Goal: Task Accomplishment & Management: Use online tool/utility

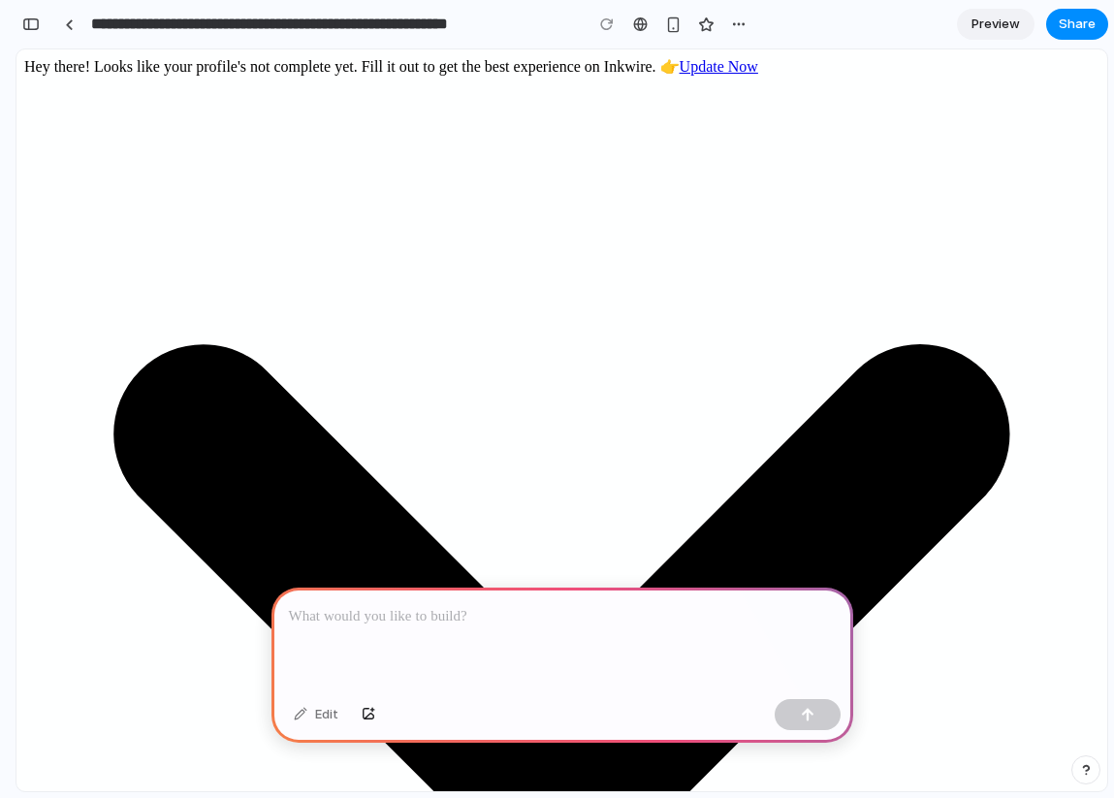
click at [510, 633] on div at bounding box center [563, 640] width 582 height 104
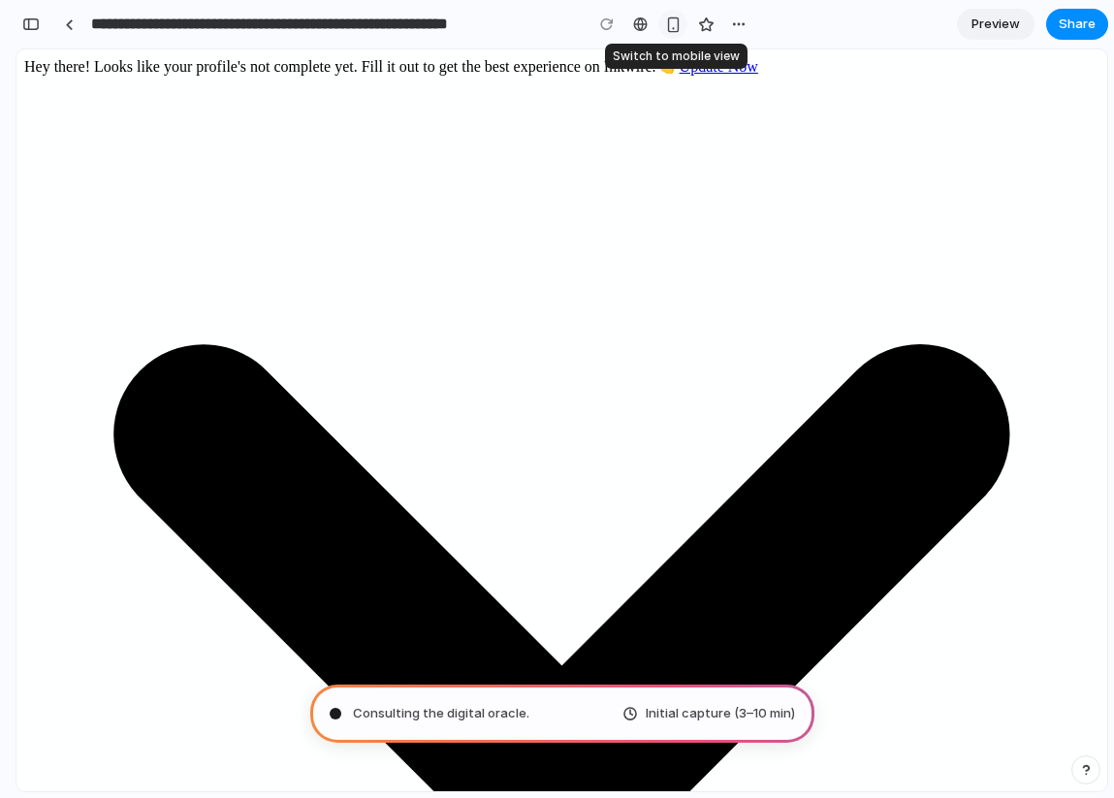
click at [681, 29] on button "button" at bounding box center [672, 24] width 29 height 29
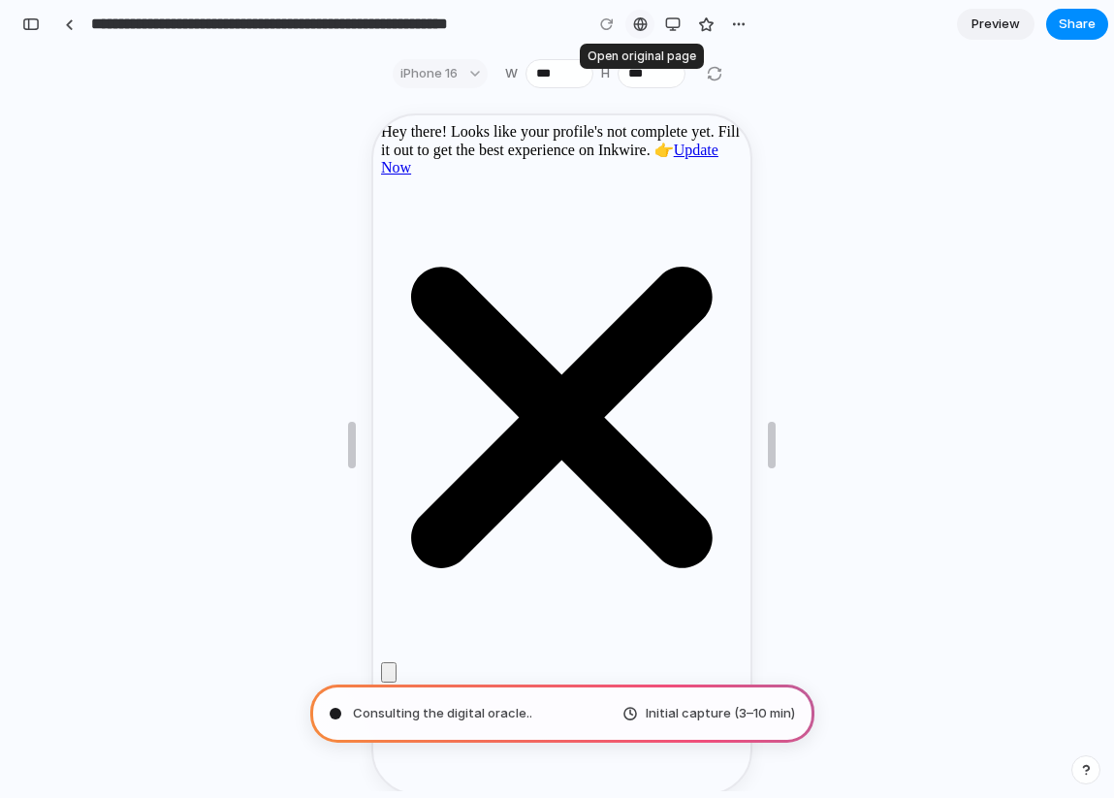
click at [633, 28] on div at bounding box center [640, 24] width 15 height 16
click at [677, 23] on div "button" at bounding box center [673, 24] width 16 height 16
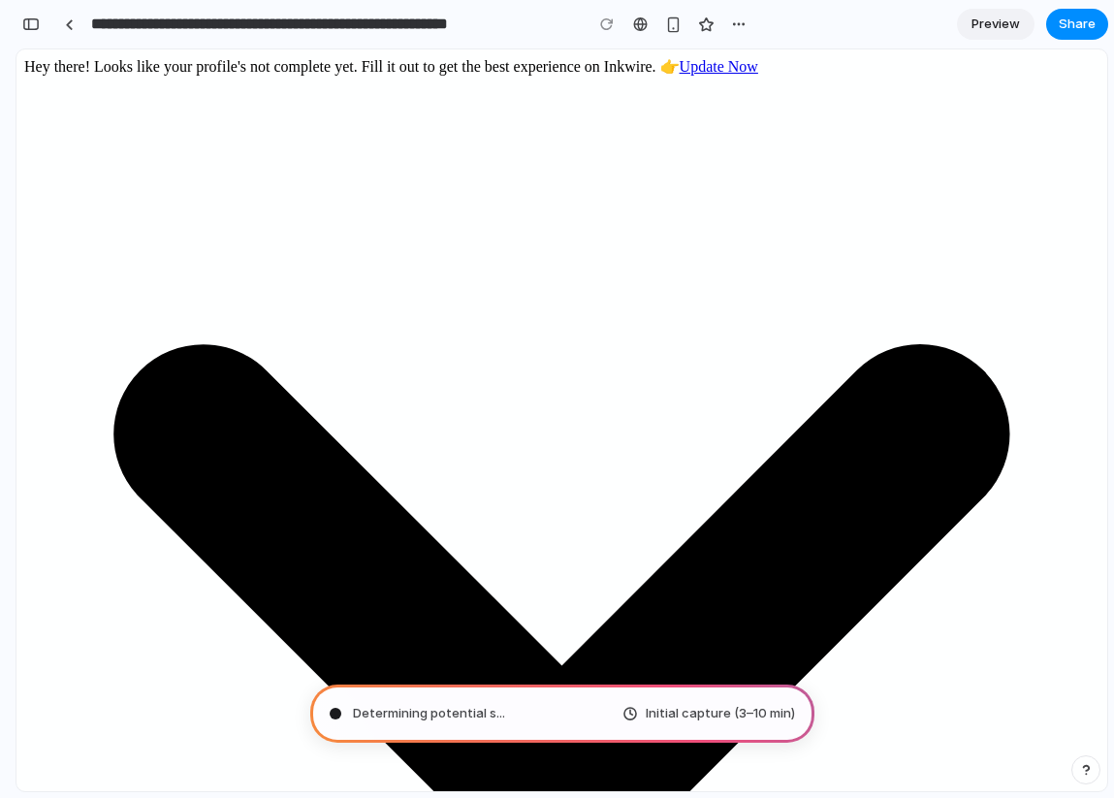
click at [41, 43] on div "**********" at bounding box center [385, 24] width 738 height 43
click at [25, 21] on div "button" at bounding box center [30, 24] width 17 height 14
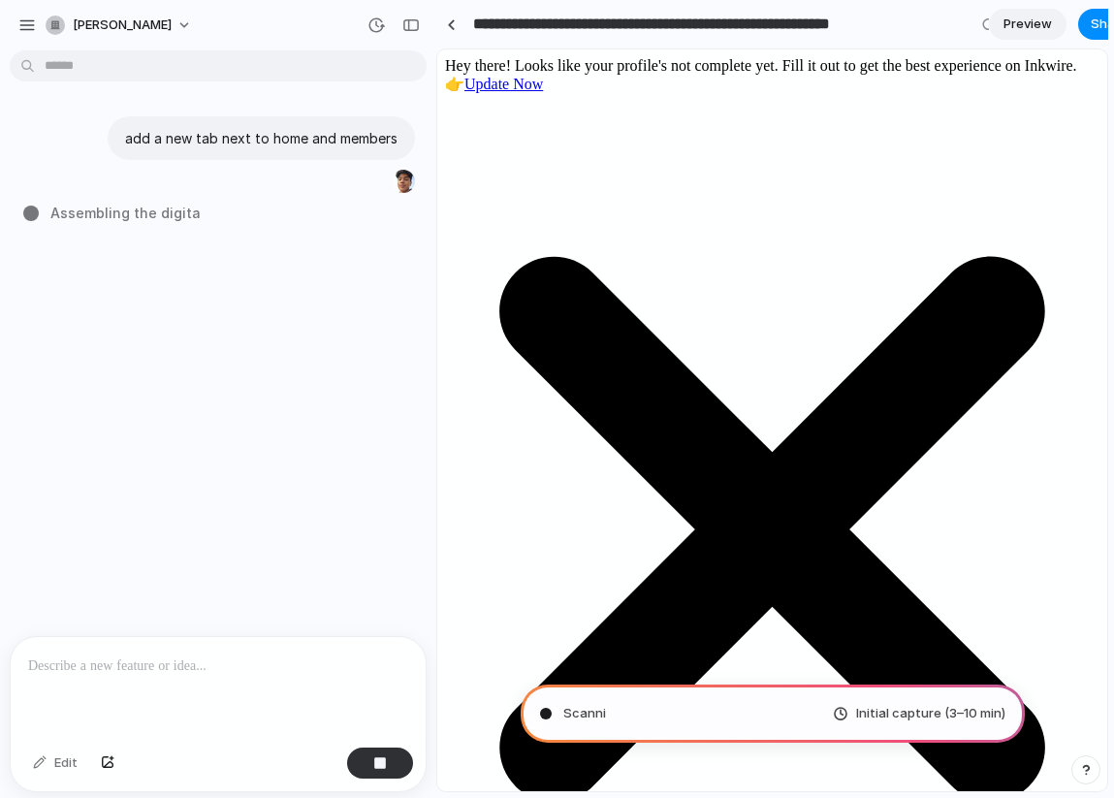
type input "**********"
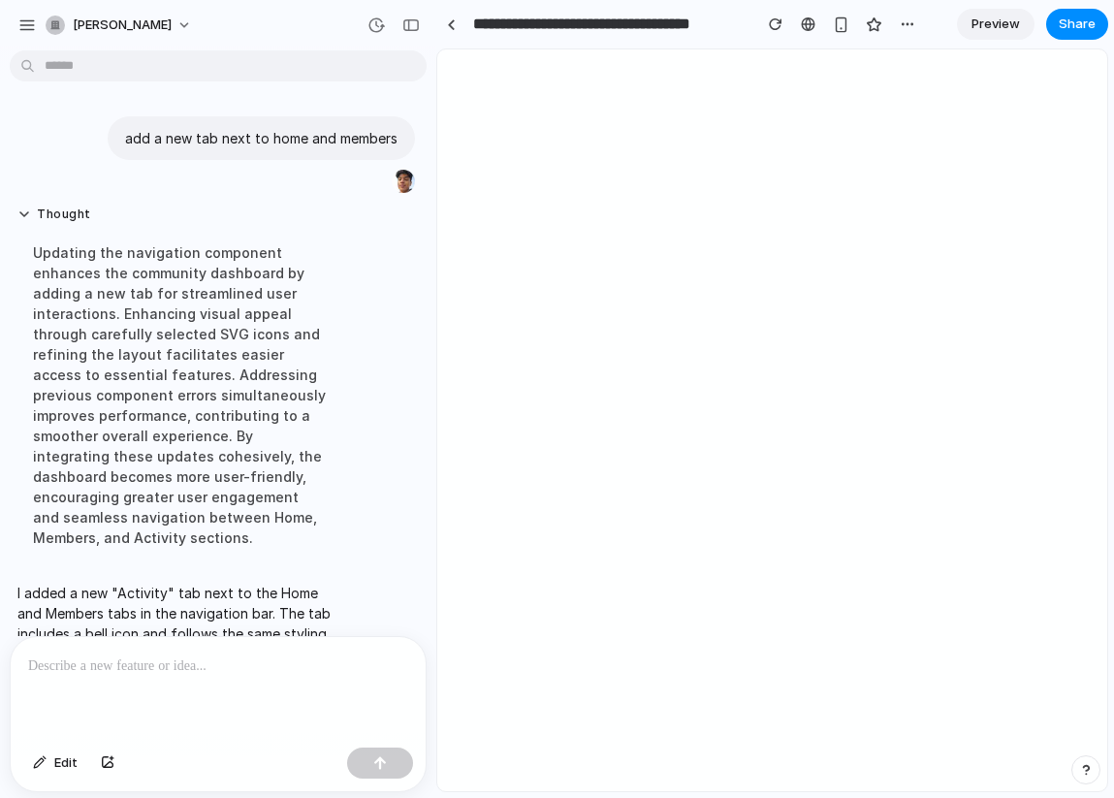
scroll to position [48, 0]
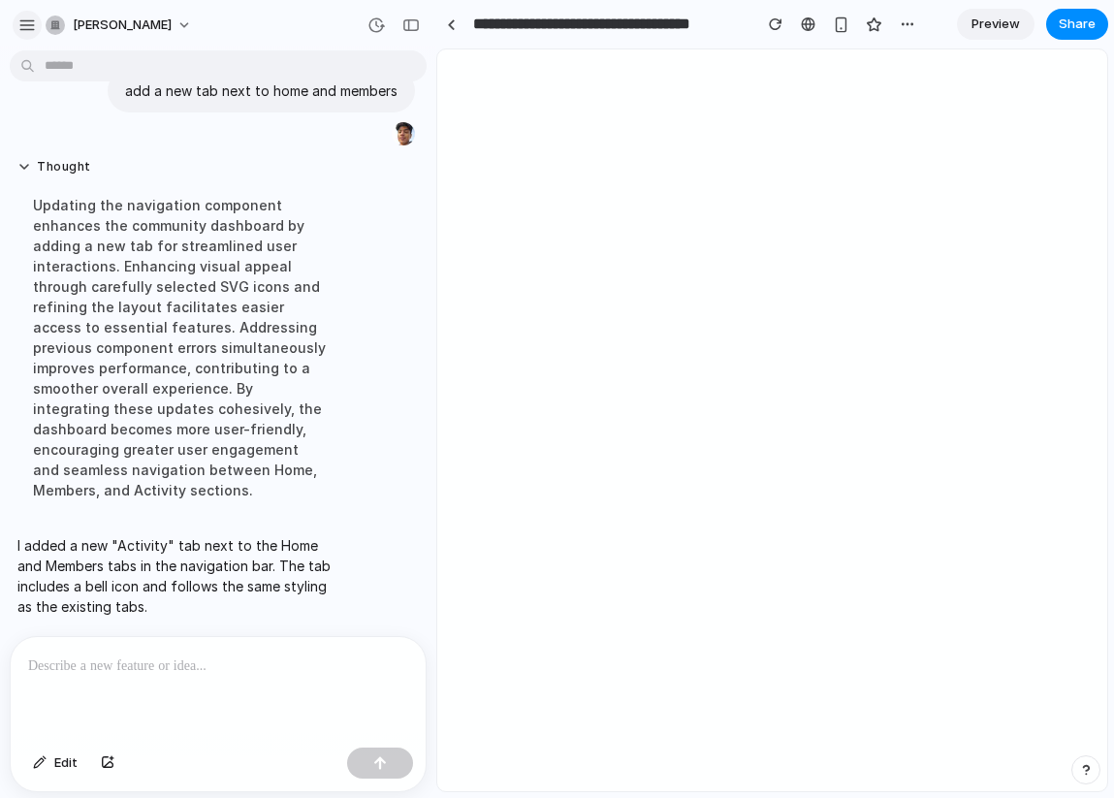
click at [24, 34] on button "button" at bounding box center [27, 25] width 29 height 29
click at [407, 34] on button "button" at bounding box center [411, 25] width 31 height 31
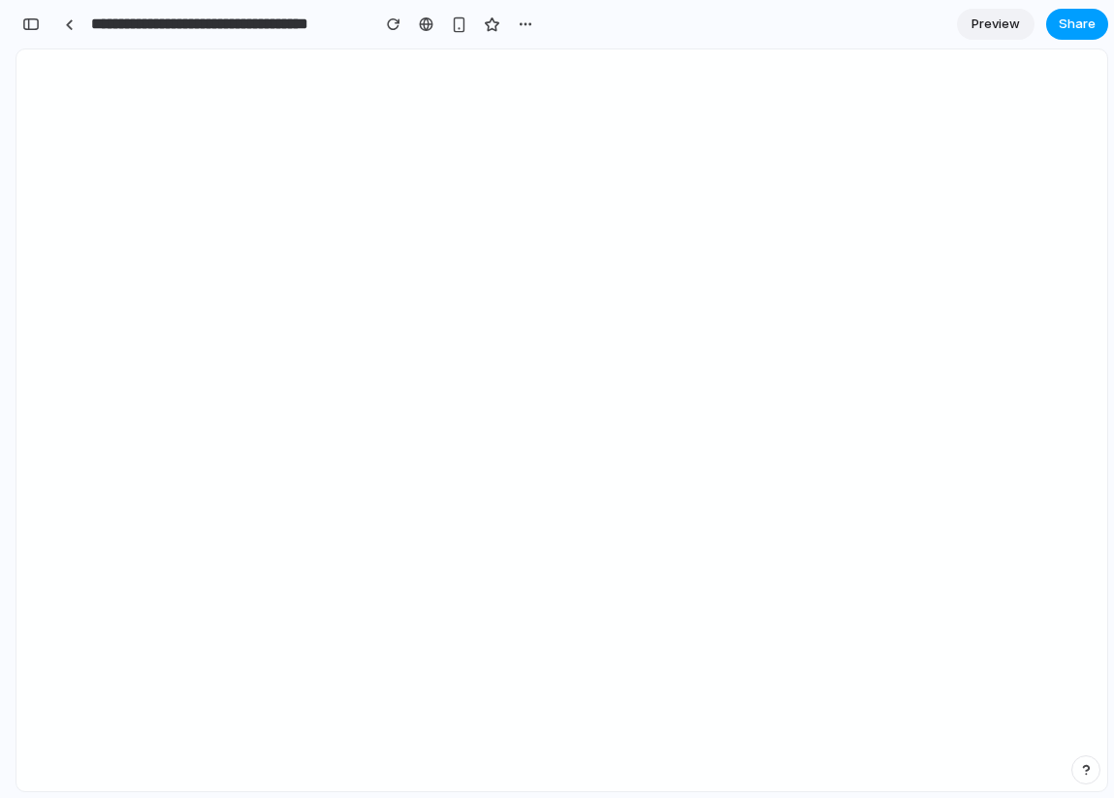
click at [1052, 17] on button "Share" at bounding box center [1077, 24] width 62 height 31
click at [857, 258] on div "Share ' Inkwire Inc - Navigation Tab Addition ' [PERSON_NAME] Creator Anyone at…" at bounding box center [557, 399] width 1114 height 798
click at [997, 13] on link "Preview" at bounding box center [996, 24] width 78 height 31
click at [1011, 23] on link "Edit" at bounding box center [996, 24] width 78 height 31
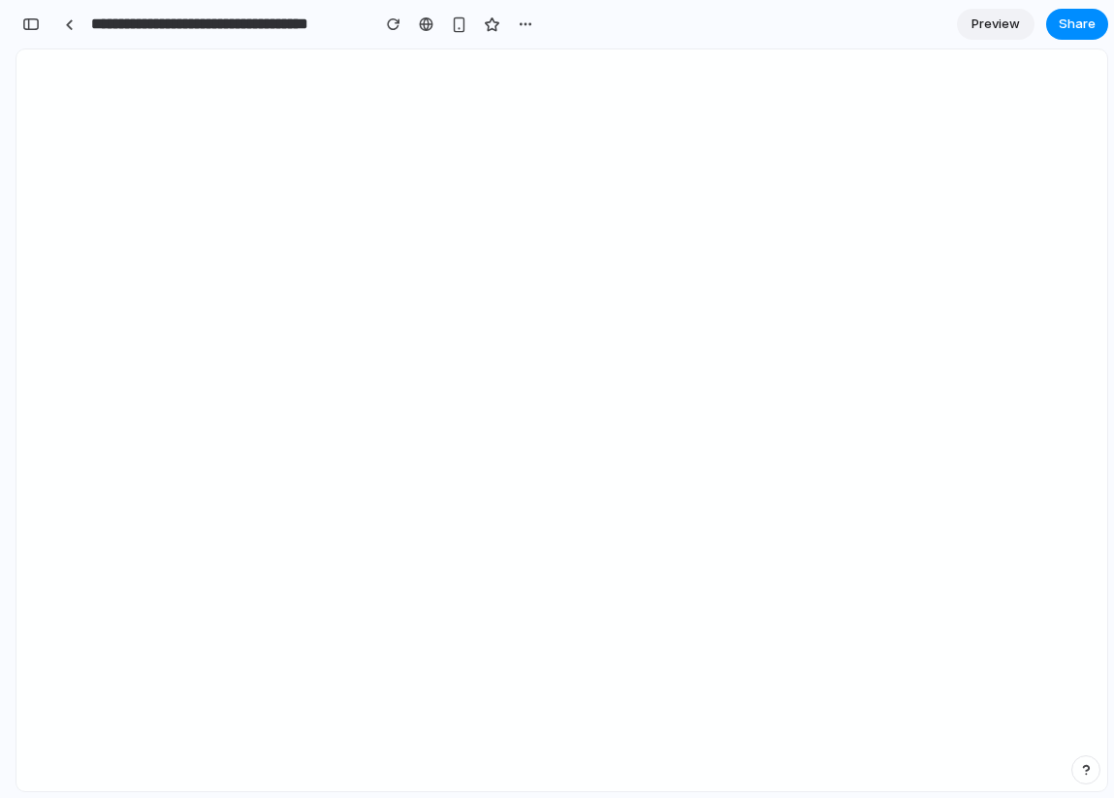
click at [1011, 23] on span "Preview" at bounding box center [996, 24] width 48 height 19
click at [1011, 23] on link "Edit" at bounding box center [996, 24] width 78 height 31
click at [1011, 23] on span "Preview" at bounding box center [996, 24] width 48 height 19
click at [1011, 23] on link "Edit" at bounding box center [996, 24] width 78 height 31
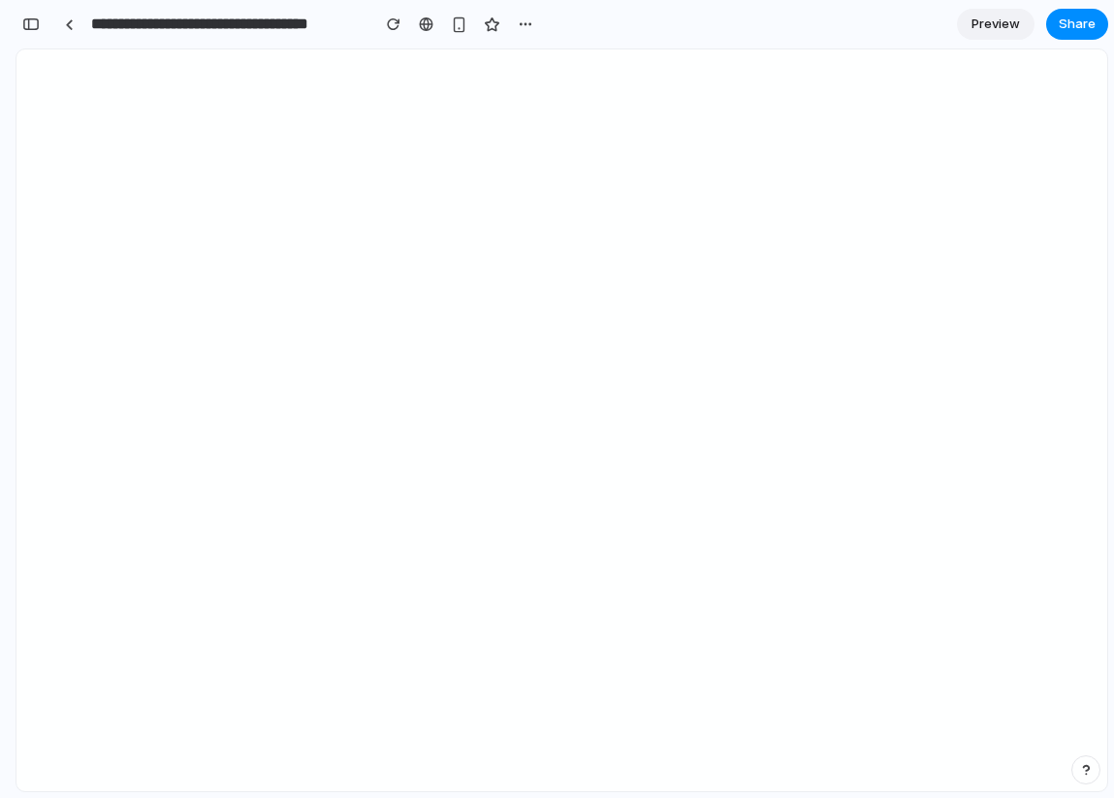
scroll to position [0, 17]
click at [1011, 23] on span "Preview" at bounding box center [996, 24] width 48 height 19
click at [1011, 23] on link "Edit" at bounding box center [996, 24] width 78 height 31
click at [483, 29] on button "button" at bounding box center [492, 24] width 29 height 29
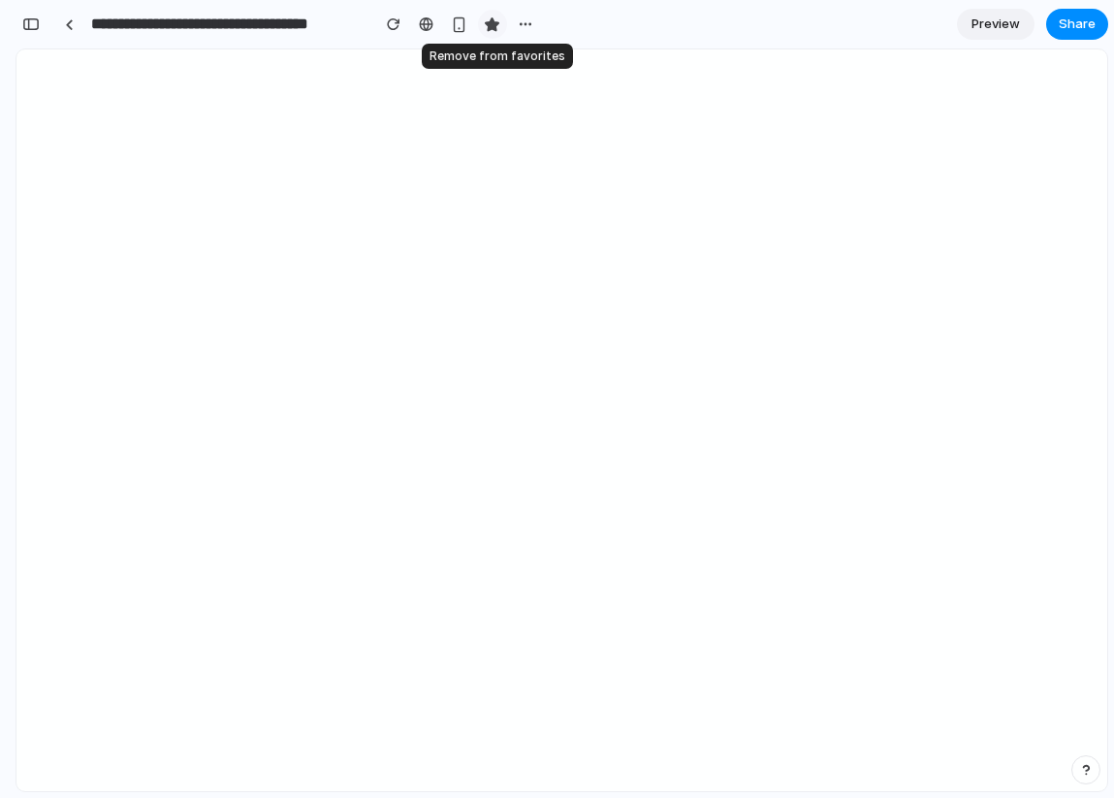
click at [483, 29] on button "button" at bounding box center [492, 24] width 29 height 29
click at [530, 29] on div "button" at bounding box center [526, 24] width 16 height 16
click at [530, 29] on div "Duplicate Delete" at bounding box center [557, 399] width 1114 height 798
click at [60, 26] on link at bounding box center [68, 24] width 29 height 29
